Goal: Navigation & Orientation: Find specific page/section

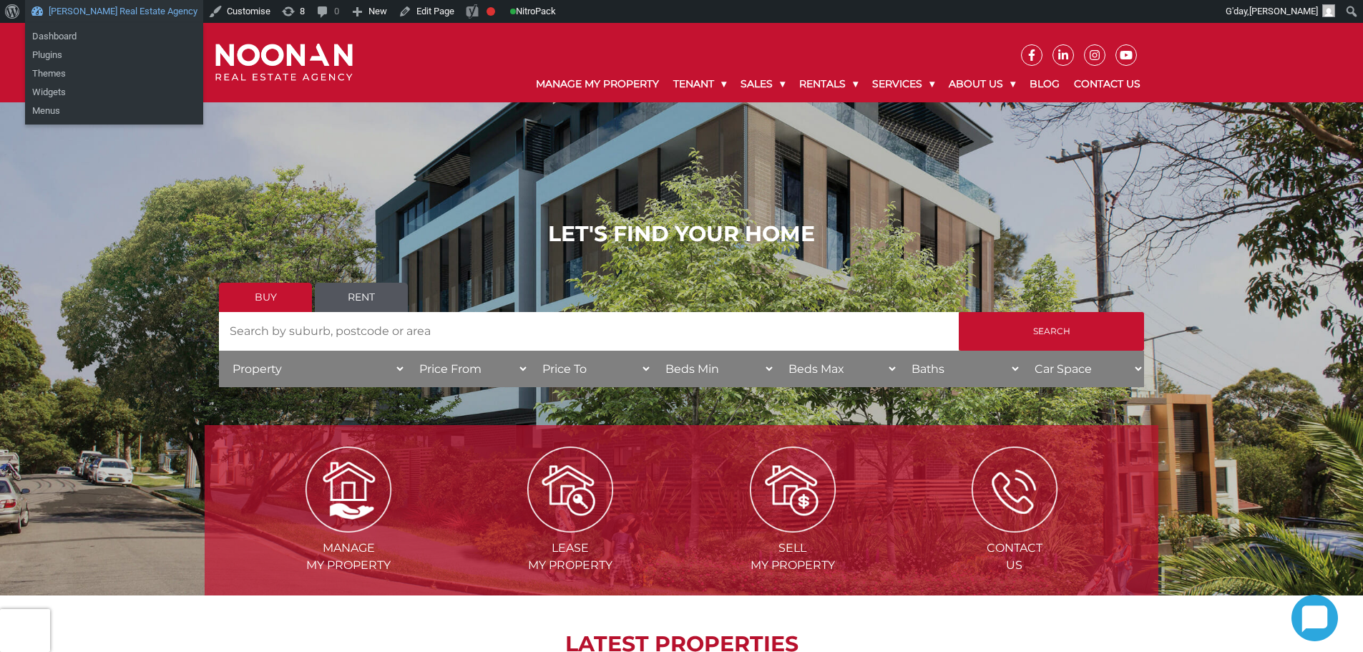
click at [112, 16] on link "[PERSON_NAME] Real Estate Agency" at bounding box center [114, 11] width 178 height 23
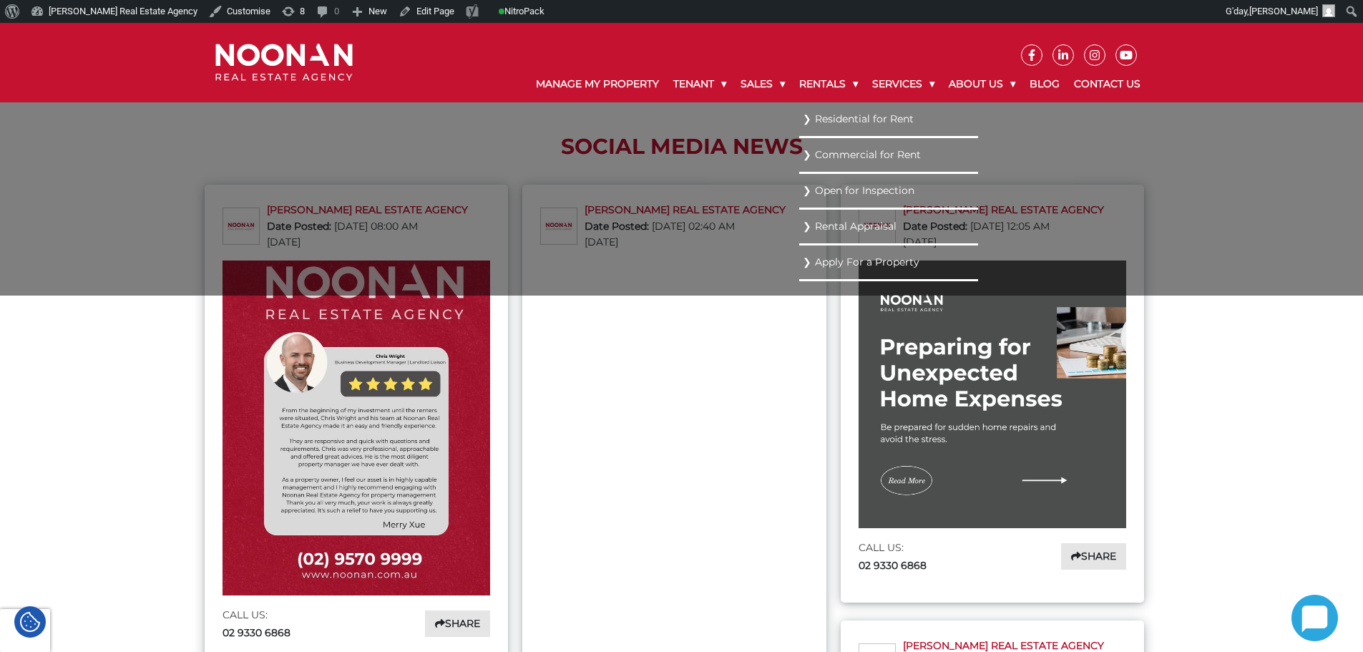
click at [837, 123] on link "Residential for Rent" at bounding box center [889, 118] width 172 height 19
